Goal: Transaction & Acquisition: Obtain resource

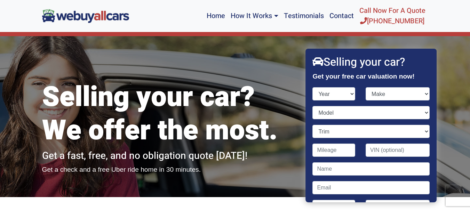
select select "2023"
click at [313, 87] on select "Year [DATE] 2024 2023 2022 2021 2020 2019 2018 2017 2016 2015 2014 2013 2012 20…" at bounding box center [334, 93] width 43 height 13
click at [422, 94] on select "Make Acura Audi BMW Buick Cadillac Chevrolet Ford Genesis GMC Honda Hyundai INF…" at bounding box center [398, 93] width 64 height 13
select select "Toyota"
click at [366, 87] on select "Make Acura Audi BMW Buick Cadillac Chevrolet Ford Genesis GMC Honda Hyundai INF…" at bounding box center [398, 93] width 64 height 13
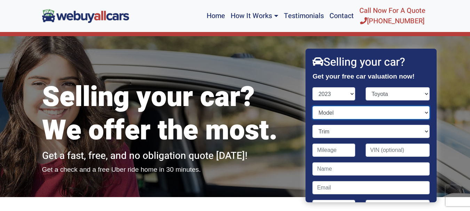
click at [421, 112] on select "Model 4Runner bZ4X Camry Camry Hybrid GR86" at bounding box center [371, 112] width 117 height 13
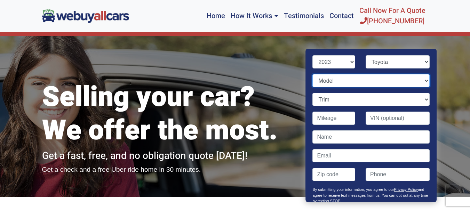
scroll to position [33, 0]
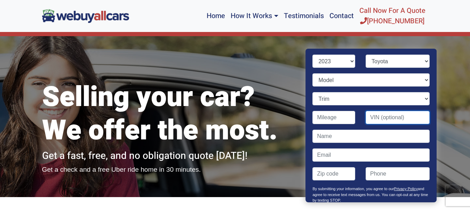
click at [406, 120] on input "Contact form" at bounding box center [398, 117] width 64 height 13
paste input "[US_VEHICLE_IDENTIFICATION_NUMBER]"
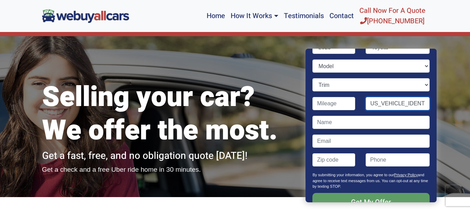
scroll to position [56, 0]
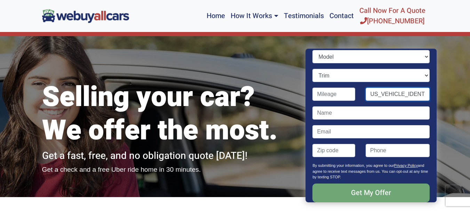
type input "[US_VEHICLE_IDENTIFICATION_NUMBER]"
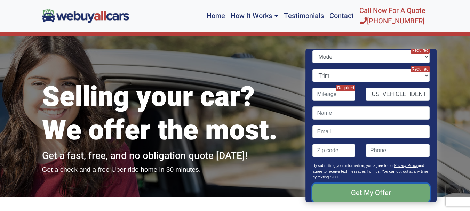
click at [386, 194] on input "Get My Offer" at bounding box center [371, 193] width 117 height 19
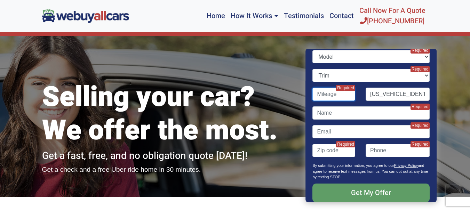
click at [333, 95] on input "Contact form" at bounding box center [334, 94] width 43 height 13
type input "30,000"
click at [420, 73] on select "Trim" at bounding box center [371, 75] width 117 height 13
click at [401, 77] on select "Trim" at bounding box center [371, 75] width 117 height 13
click at [382, 77] on select "Trim" at bounding box center [371, 75] width 117 height 13
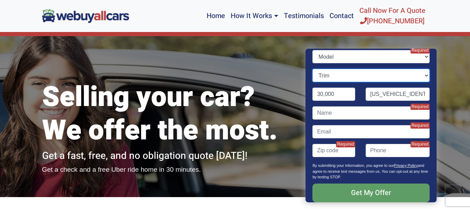
click at [313, 69] on select "Trim" at bounding box center [371, 75] width 117 height 13
click at [421, 55] on select "Model 4Runner bZ4X Camry Camry Hybrid GR86" at bounding box center [371, 56] width 117 height 13
click at [452, 53] on div "Selling your car? We offer the most. Get a fast, free, and no obligation quote …" at bounding box center [235, 116] width 470 height 161
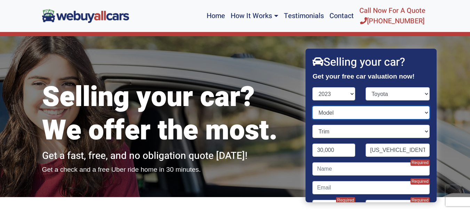
click at [420, 112] on select "Model 4Runner bZ4X Camry Camry Hybrid GR86" at bounding box center [371, 112] width 117 height 13
click at [459, 126] on div "Selling your car? We offer the most. Get a fast, free, and no obligation quote …" at bounding box center [235, 116] width 470 height 161
